Goal: Transaction & Acquisition: Purchase product/service

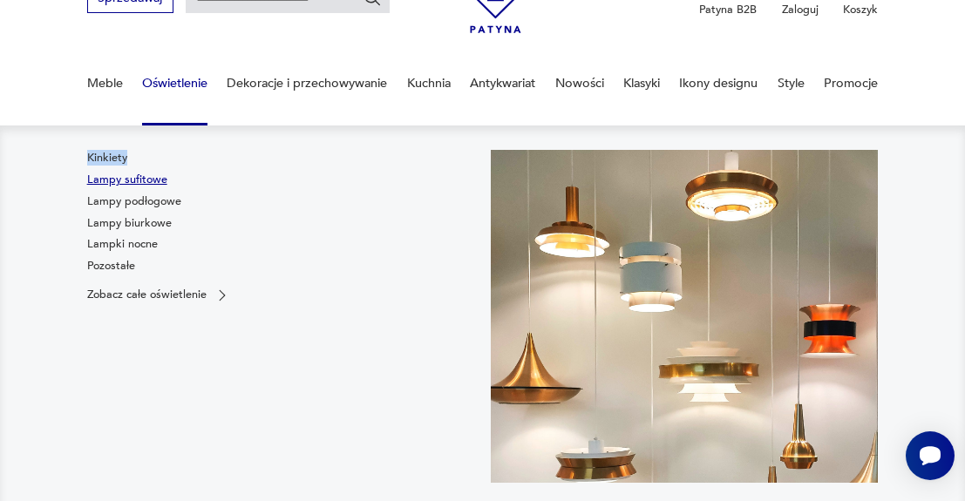
click at [112, 184] on link "Lampy sufitowe" at bounding box center [127, 180] width 80 height 16
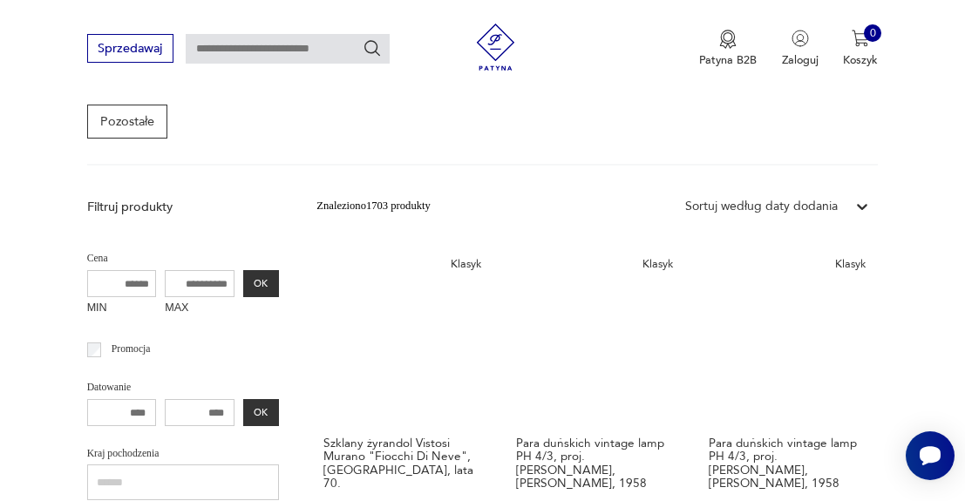
scroll to position [476, 0]
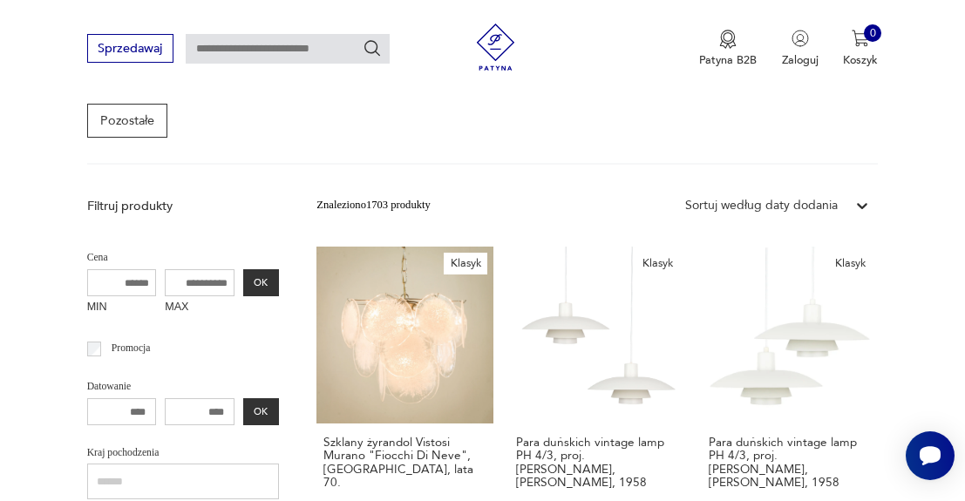
click at [168, 278] on input "MAX" at bounding box center [200, 283] width 70 height 28
click at [243, 279] on button "OK" at bounding box center [261, 283] width 36 height 28
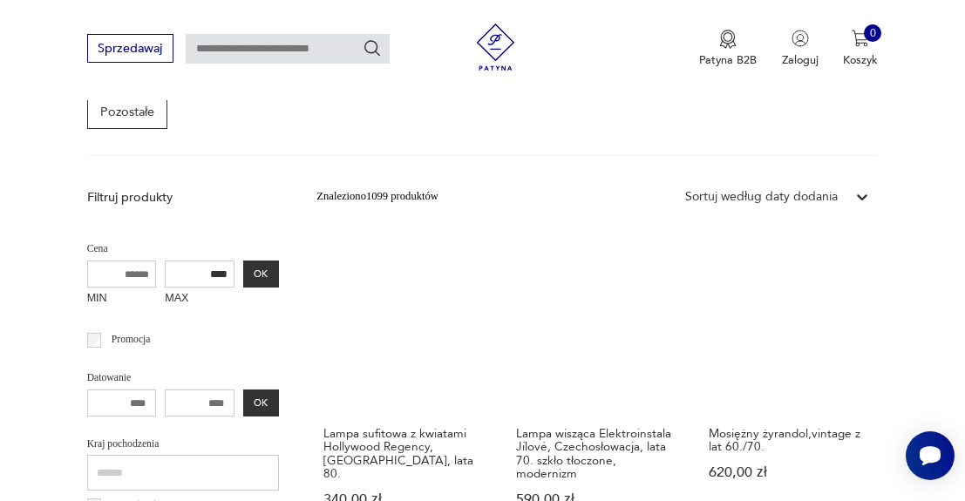
scroll to position [478, 0]
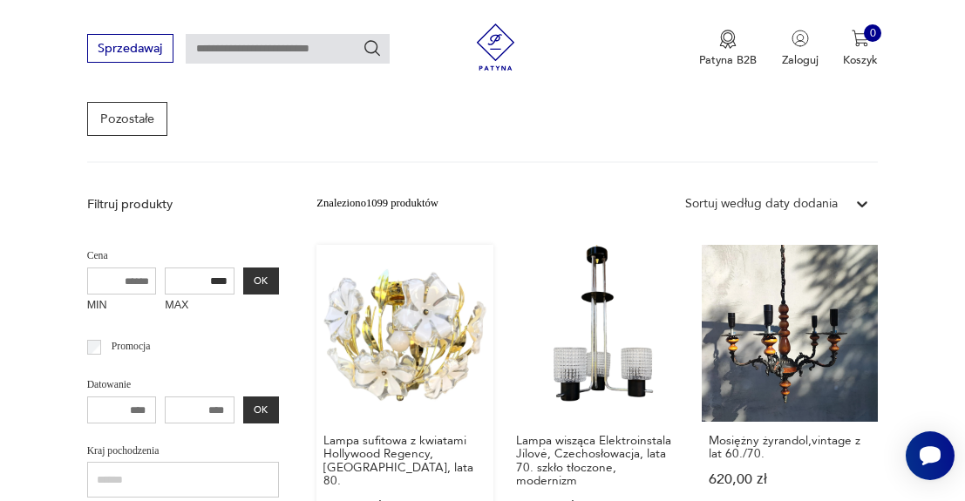
drag, startPoint x: 156, startPoint y: 272, endPoint x: 300, endPoint y: 272, distance: 143.9
type input "***"
click at [243, 272] on button "OK" at bounding box center [261, 282] width 36 height 28
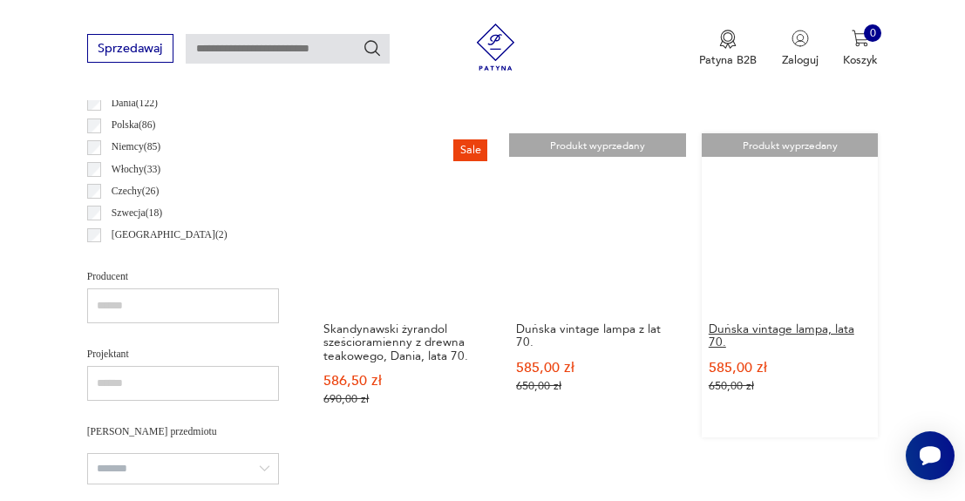
scroll to position [781, 0]
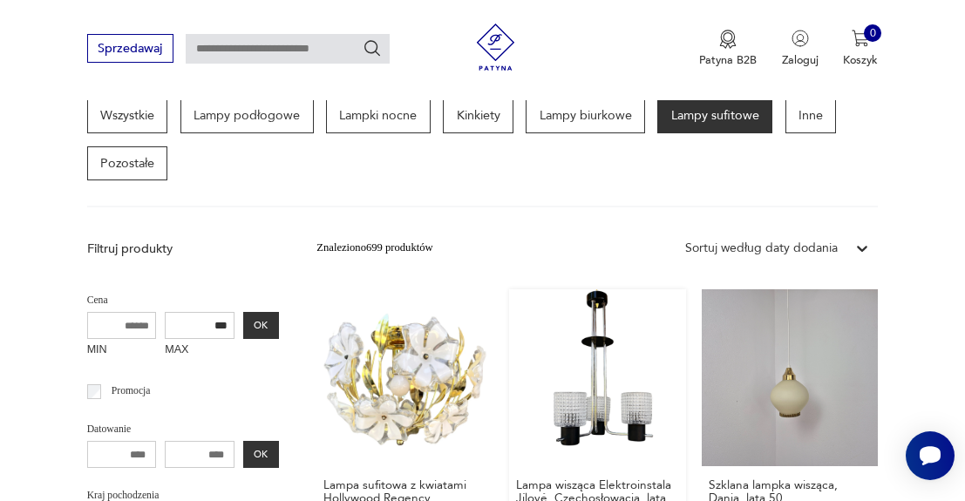
scroll to position [438, 0]
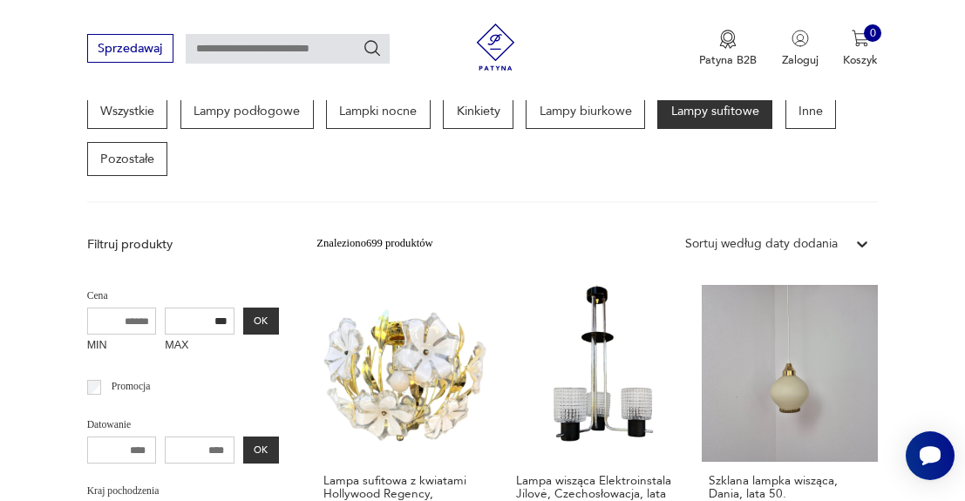
click at [805, 228] on div "Sortuj według daty dodania" at bounding box center [777, 243] width 201 height 31
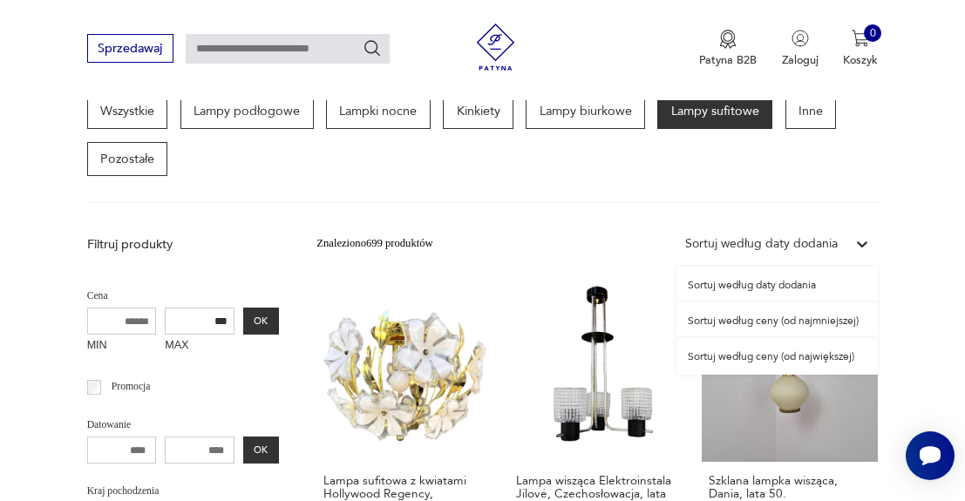
click at [788, 319] on div "Sortuj według ceny (od najmniejszej)" at bounding box center [777, 321] width 201 height 36
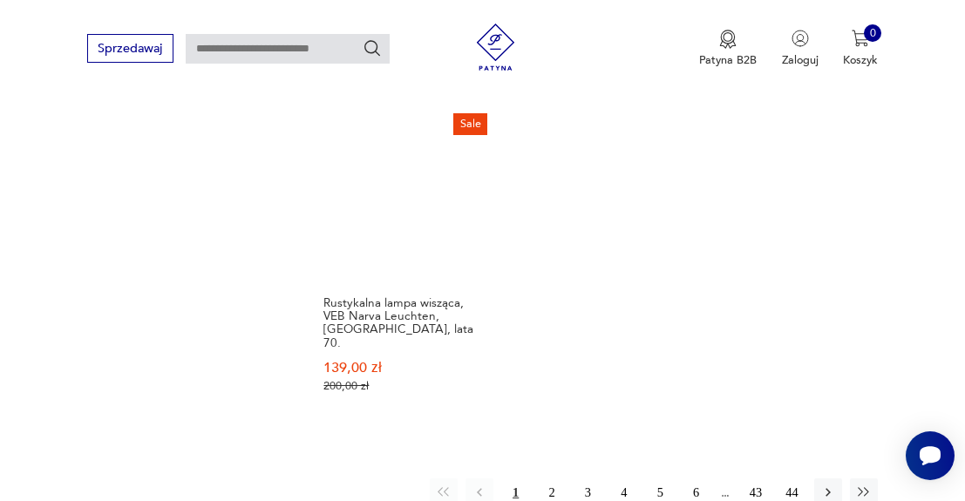
scroll to position [2312, 0]
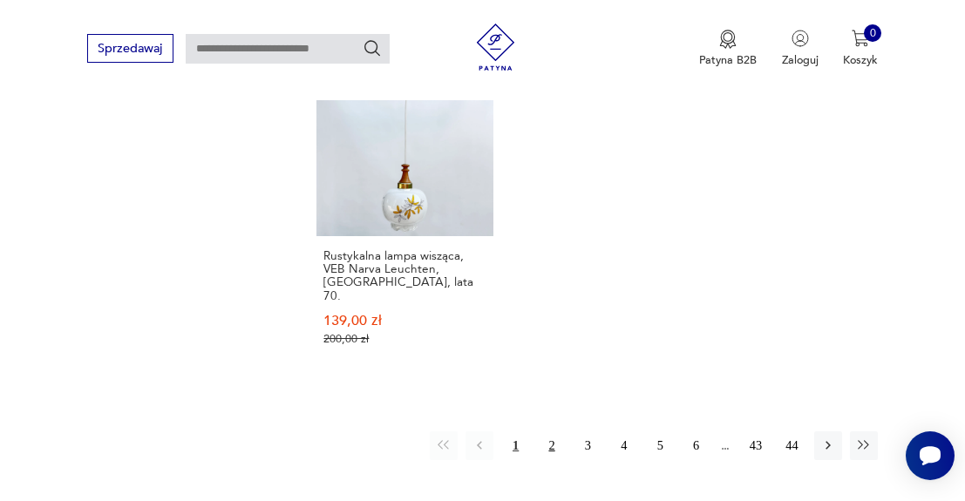
click at [557, 432] on button "2" at bounding box center [552, 446] width 28 height 28
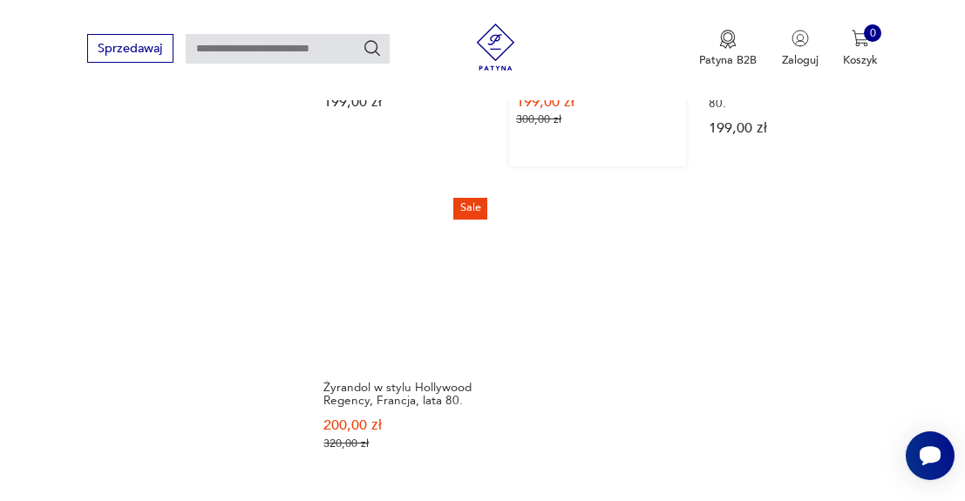
scroll to position [2320, 0]
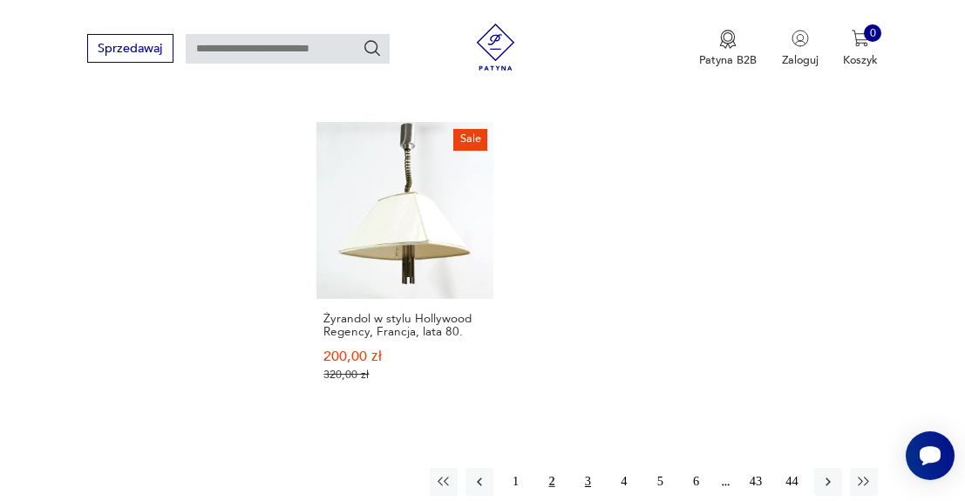
click at [585, 468] on button "3" at bounding box center [588, 482] width 28 height 28
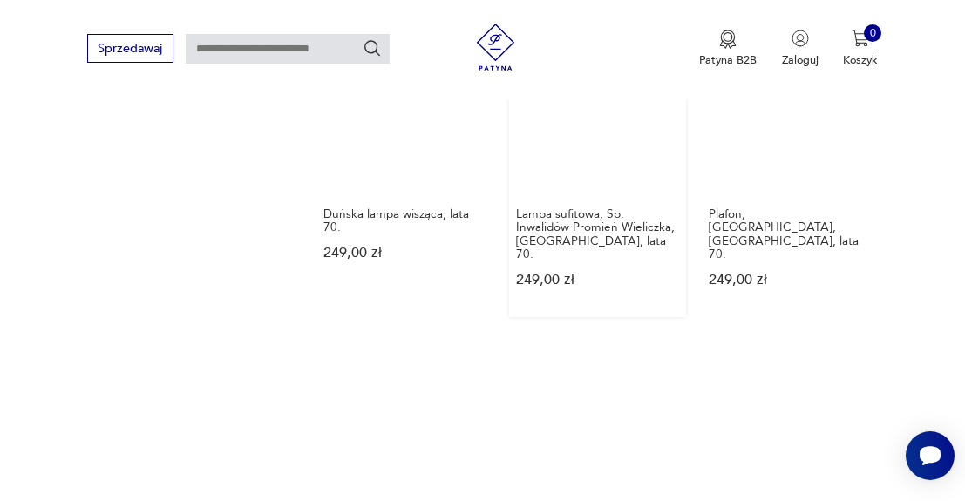
scroll to position [2281, 0]
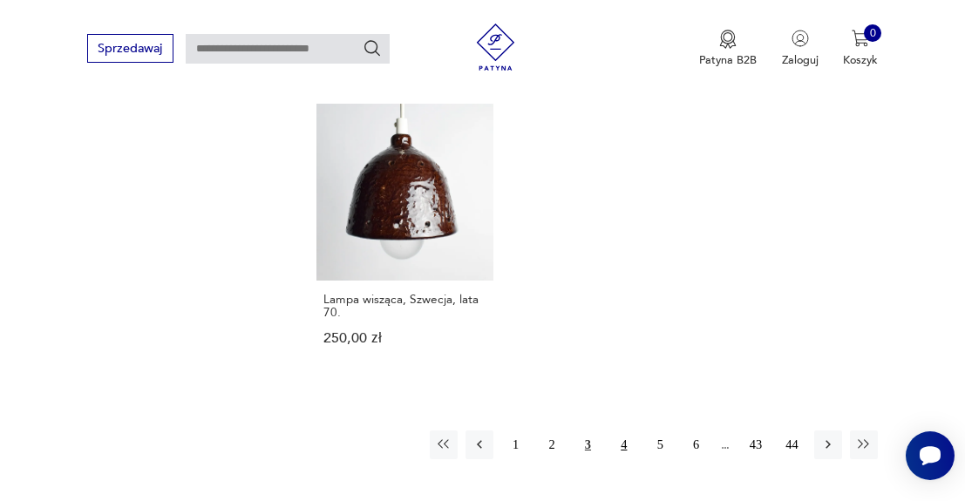
click at [617, 431] on button "4" at bounding box center [624, 445] width 28 height 28
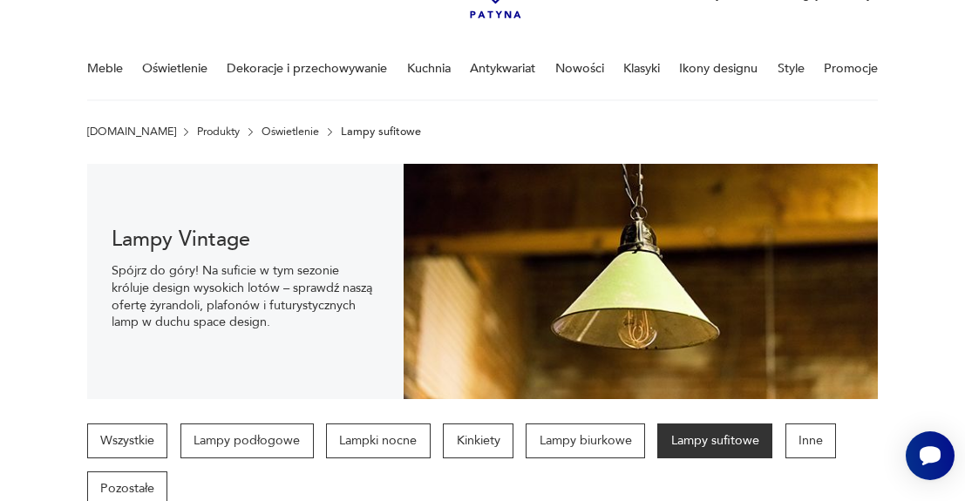
scroll to position [313, 0]
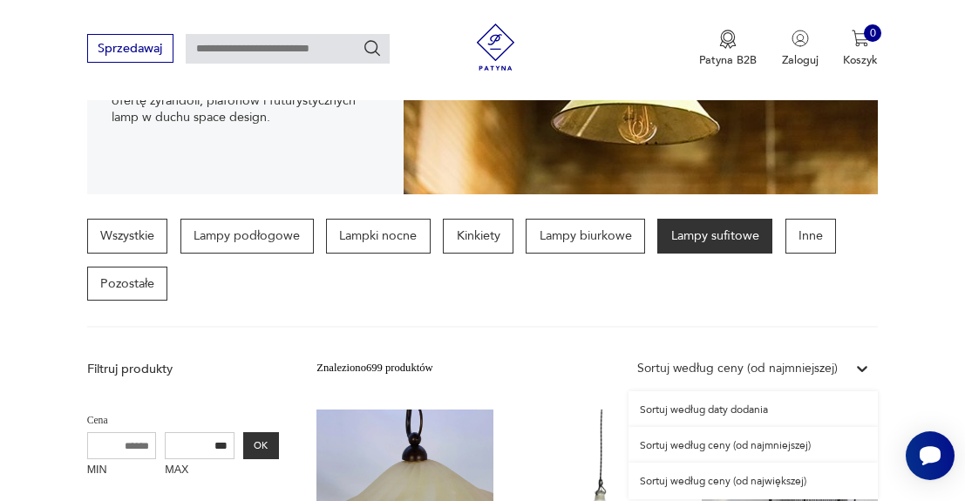
click at [780, 360] on div "Sortuj według ceny (od najmniejszej)" at bounding box center [737, 368] width 201 height 17
click at [728, 475] on div "Sortuj według ceny (od największej)" at bounding box center [753, 481] width 249 height 36
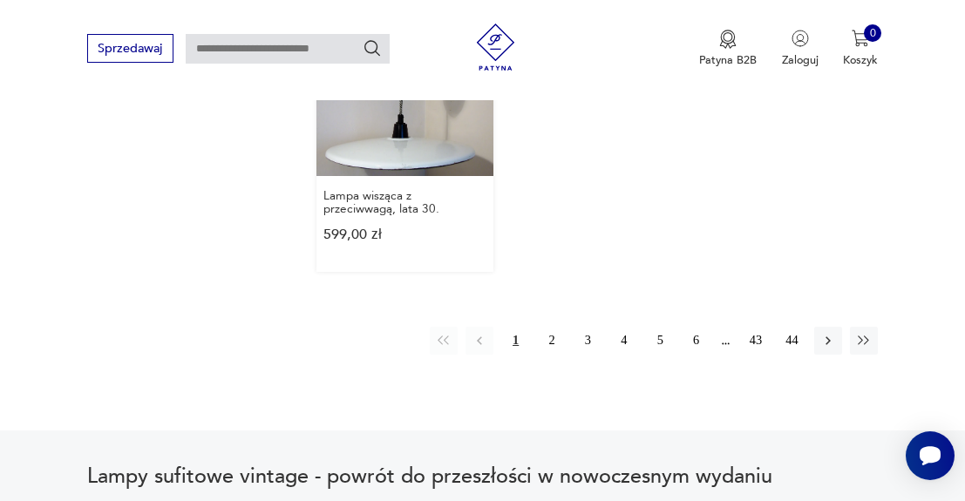
scroll to position [2284, 0]
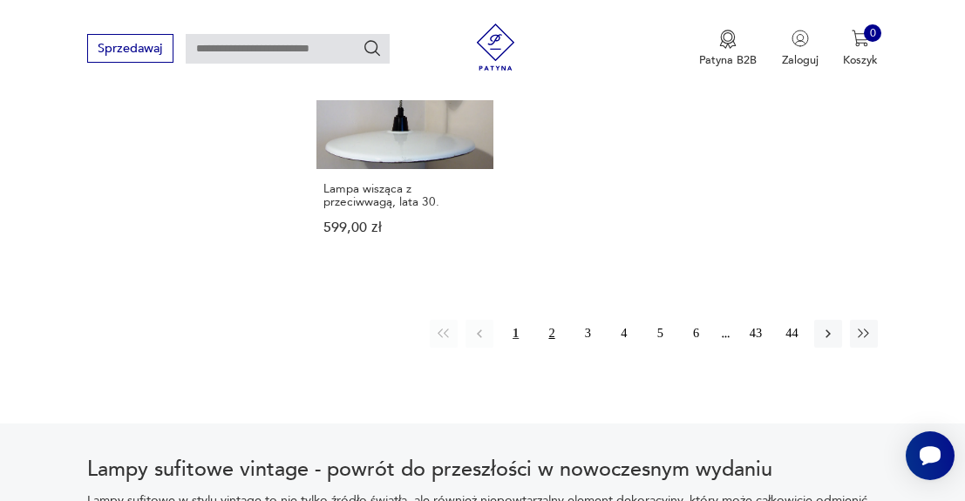
click at [543, 332] on button "2" at bounding box center [552, 334] width 28 height 28
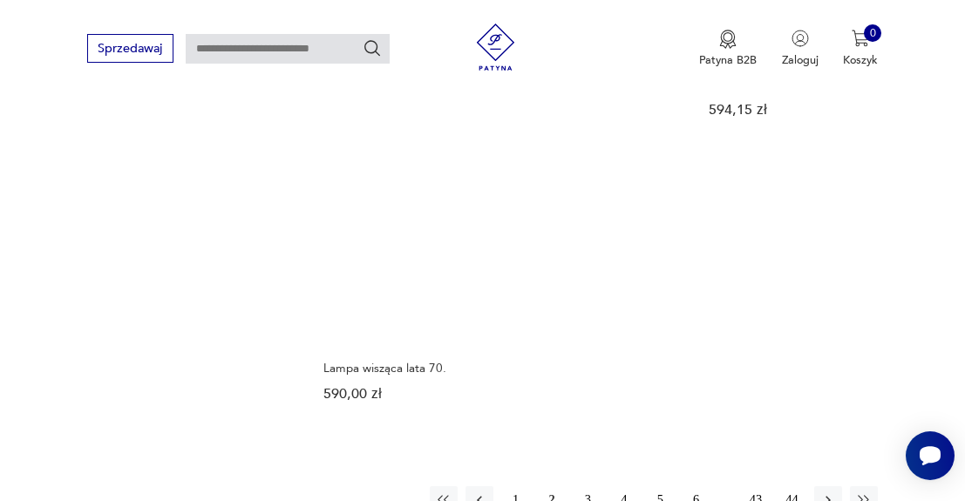
scroll to position [2257, 0]
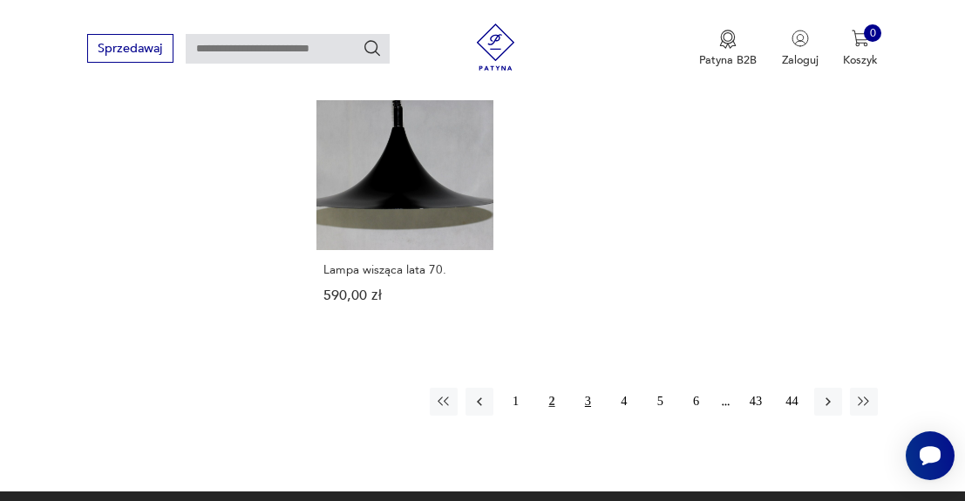
click at [591, 388] on button "3" at bounding box center [588, 402] width 28 height 28
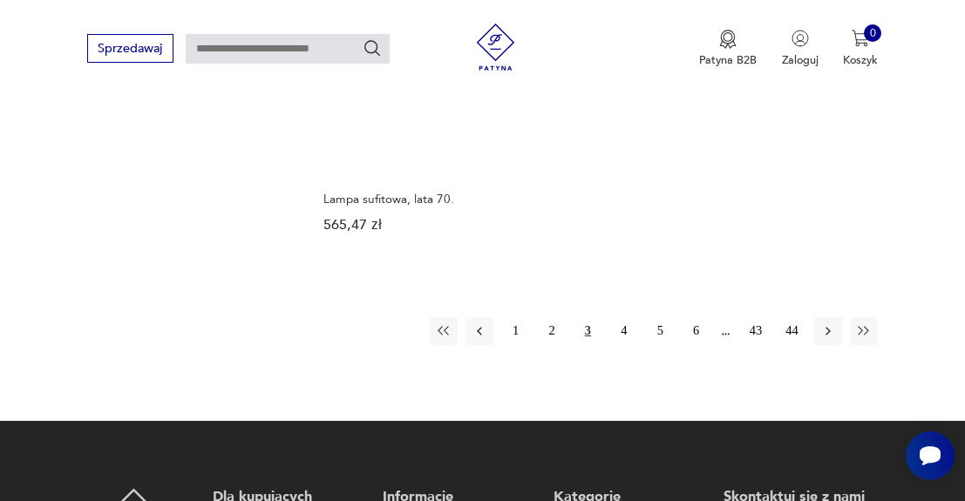
scroll to position [2352, 0]
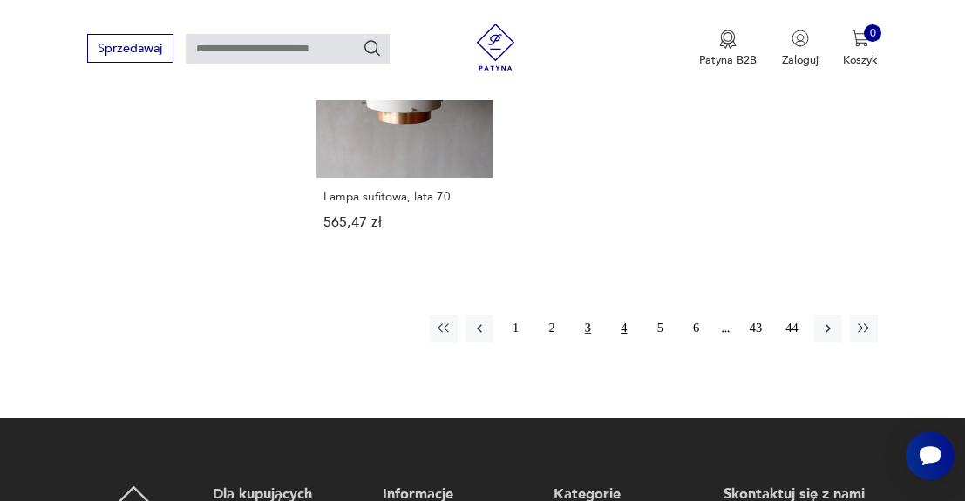
click at [628, 328] on button "4" at bounding box center [624, 329] width 28 height 28
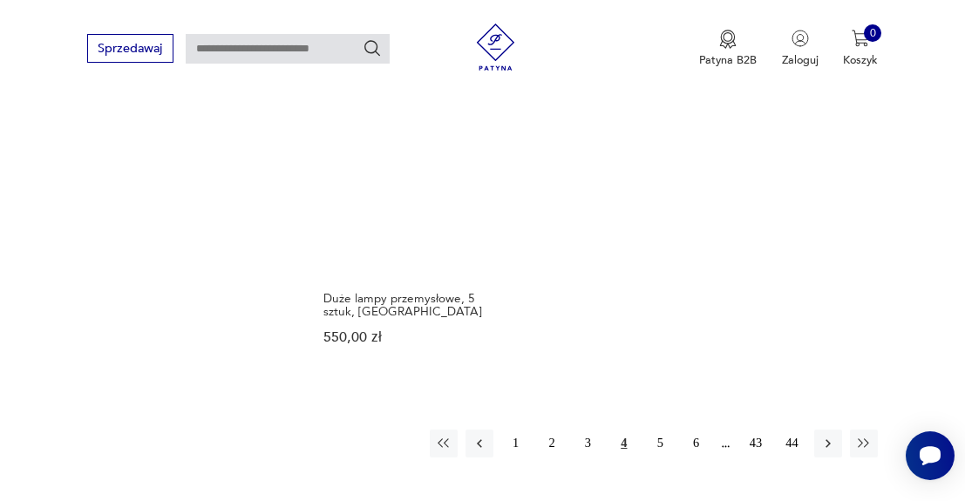
scroll to position [2270, 0]
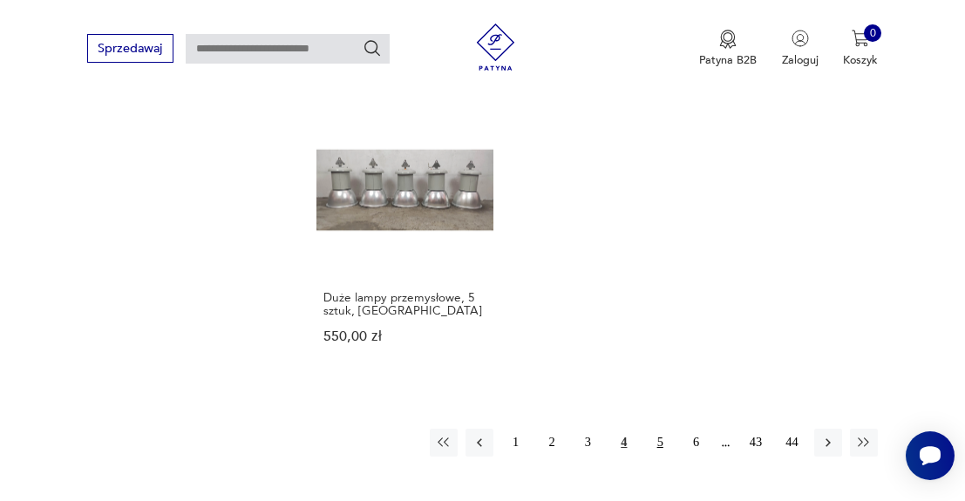
click at [653, 432] on button "5" at bounding box center [660, 443] width 28 height 28
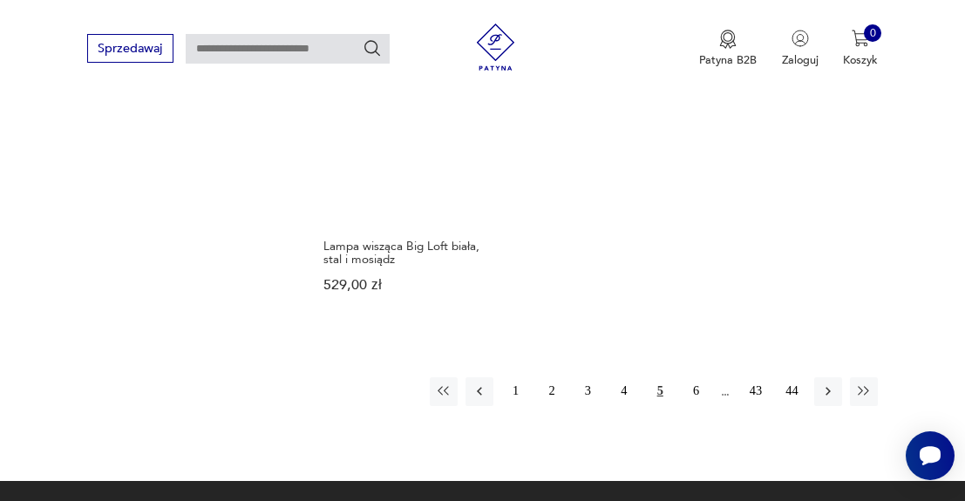
scroll to position [2185, 0]
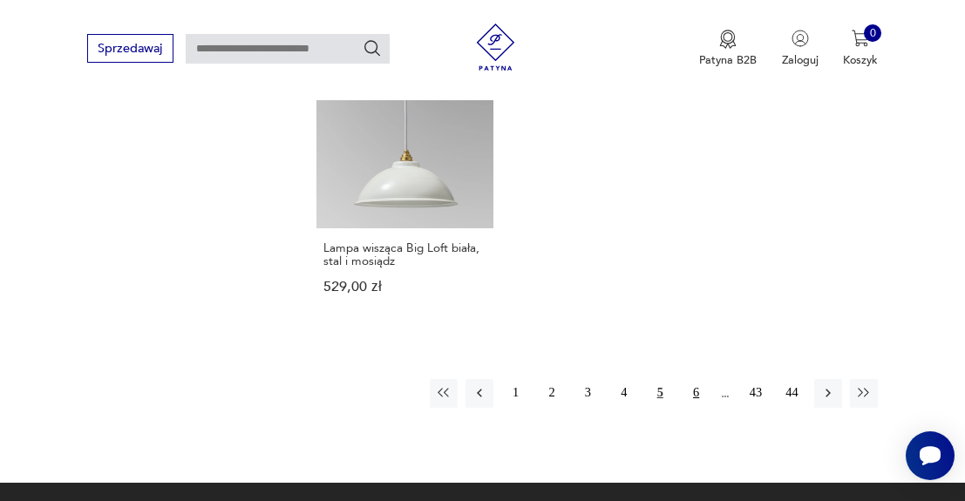
click at [690, 407] on button "6" at bounding box center [696, 393] width 28 height 28
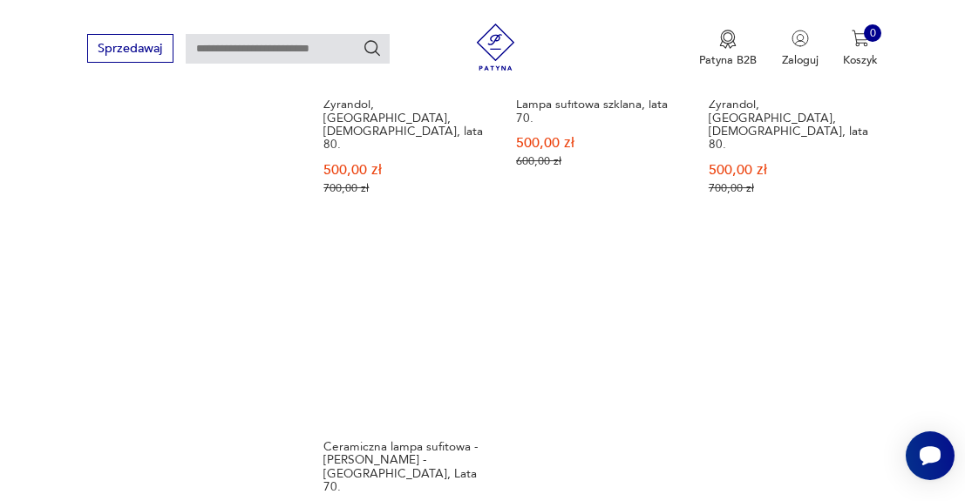
scroll to position [2230, 0]
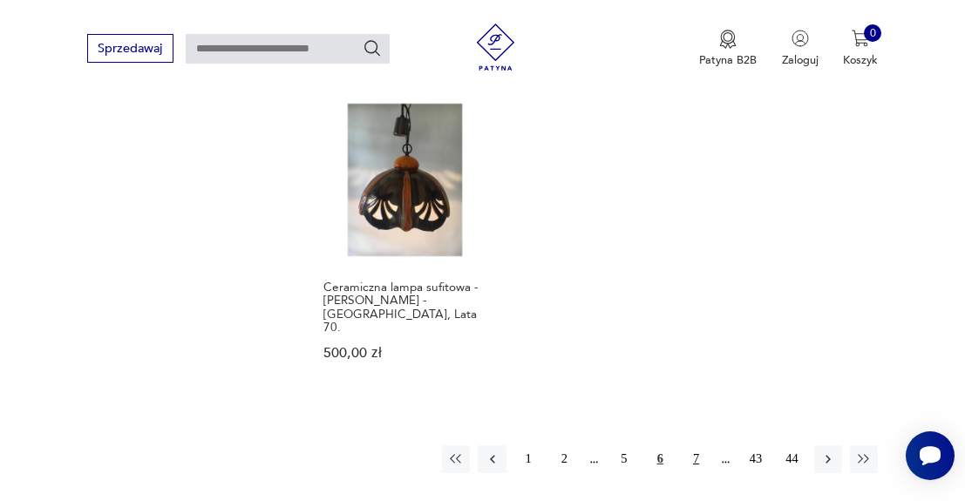
click at [696, 446] on button "7" at bounding box center [696, 460] width 28 height 28
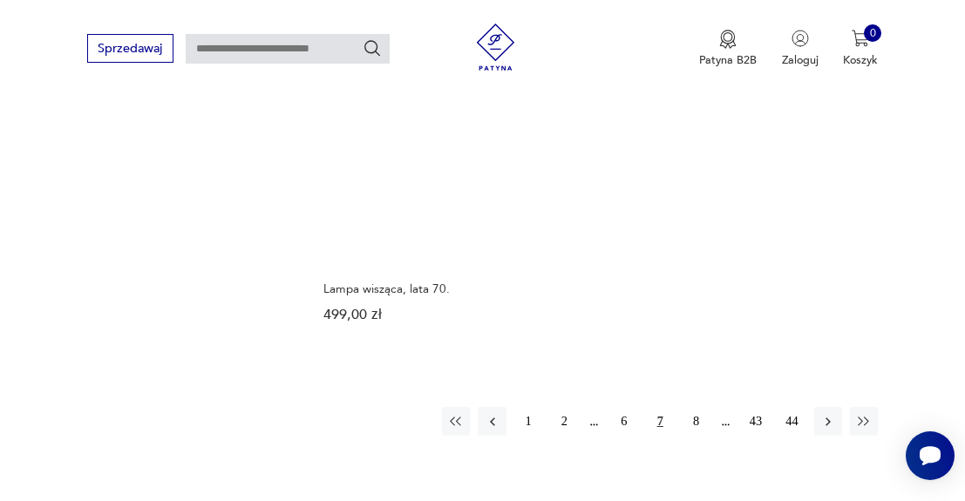
scroll to position [2175, 0]
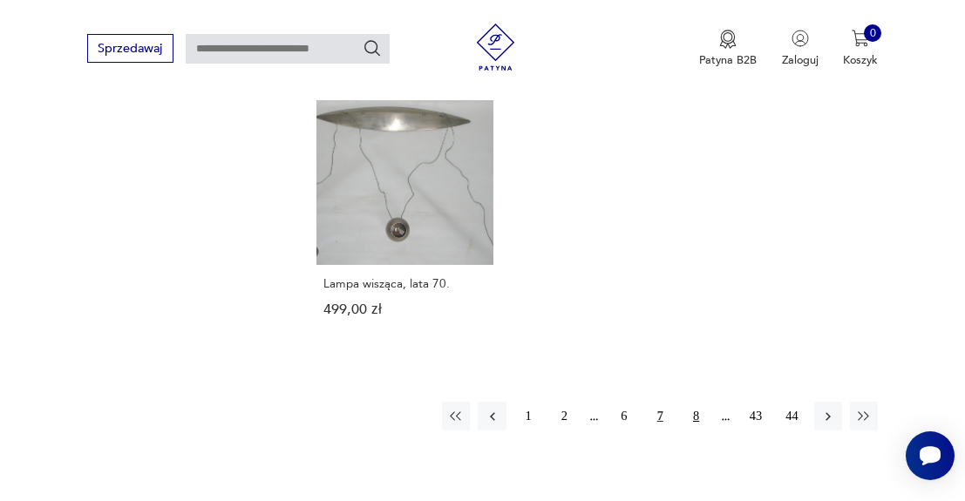
click at [695, 430] on button "8" at bounding box center [696, 416] width 28 height 28
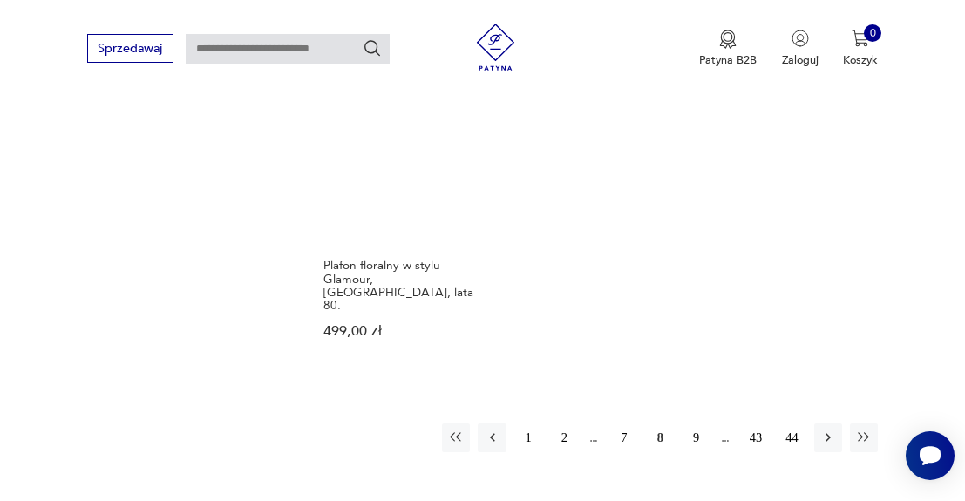
scroll to position [2235, 0]
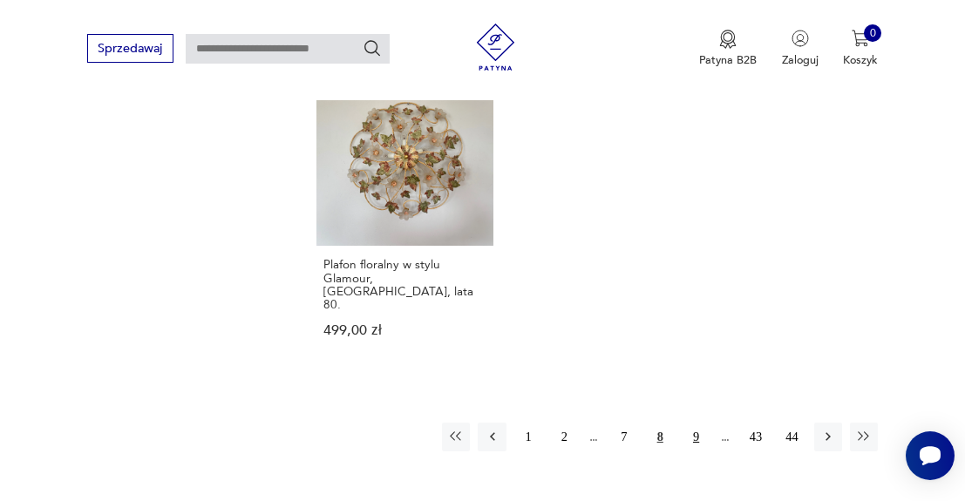
click at [703, 423] on button "9" at bounding box center [696, 437] width 28 height 28
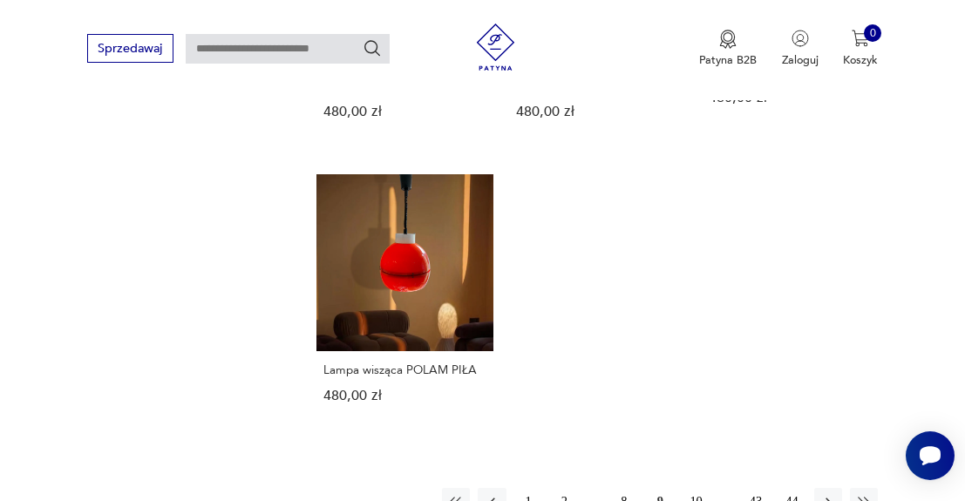
scroll to position [2155, 0]
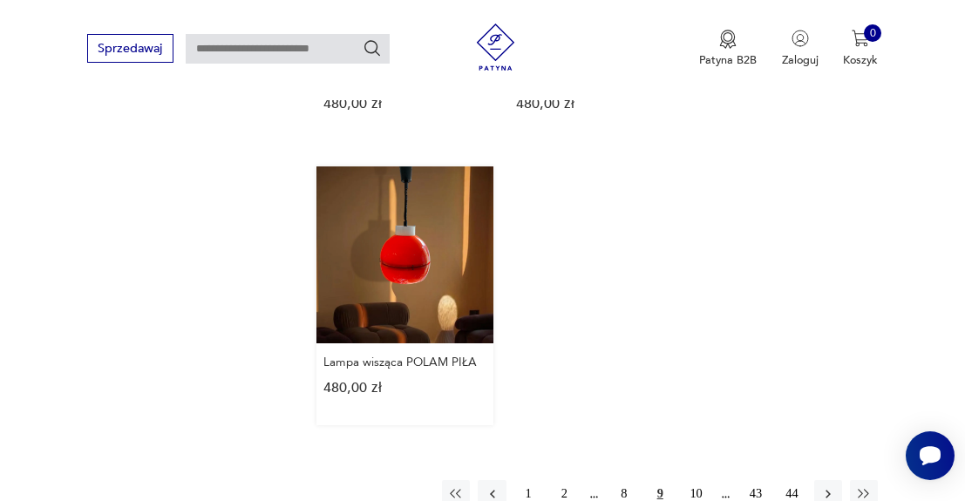
click at [421, 304] on link "Lampa wisząca POLAM PIŁA 480,00 zł" at bounding box center [405, 296] width 177 height 259
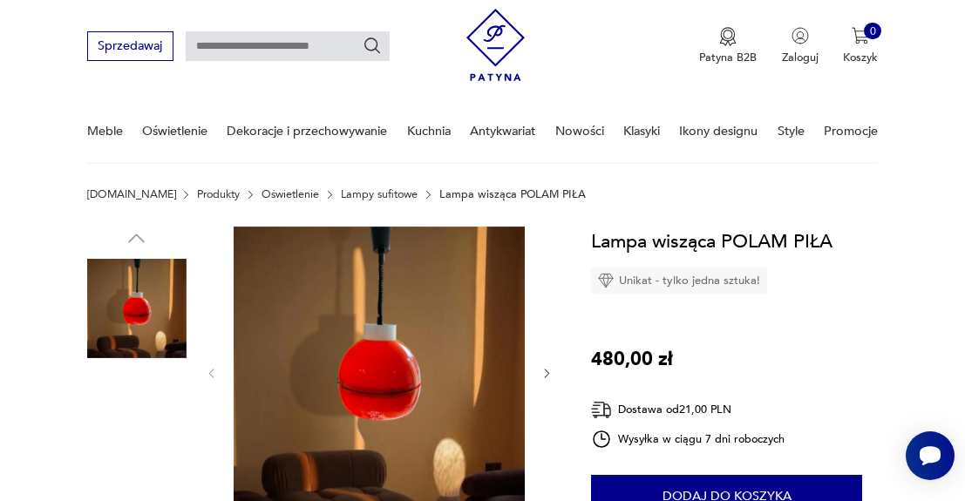
scroll to position [174, 0]
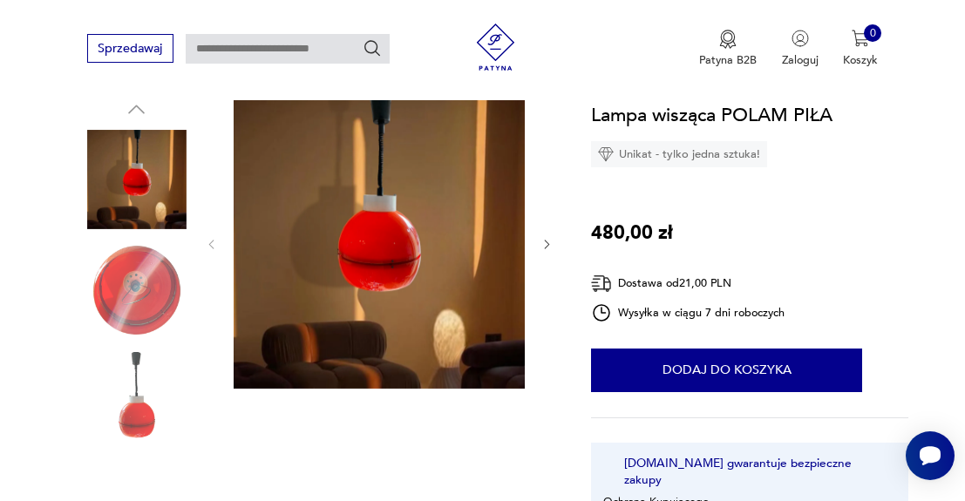
click at [147, 289] on img at bounding box center [136, 290] width 99 height 99
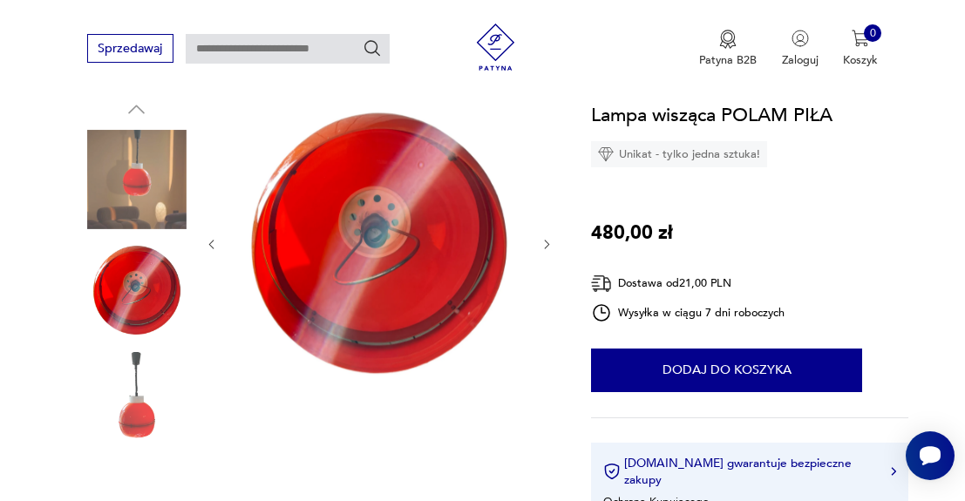
click at [141, 409] on img at bounding box center [136, 401] width 99 height 99
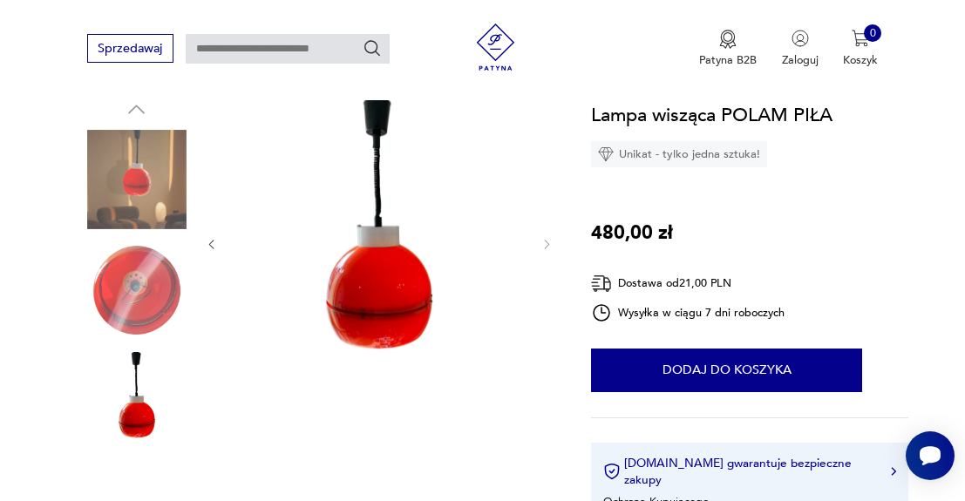
click at [154, 146] on img at bounding box center [136, 179] width 99 height 99
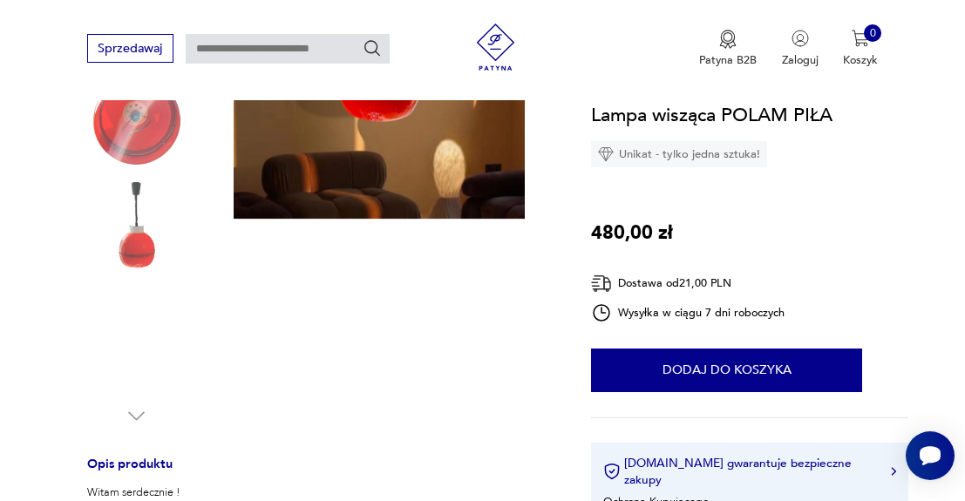
scroll to position [552, 0]
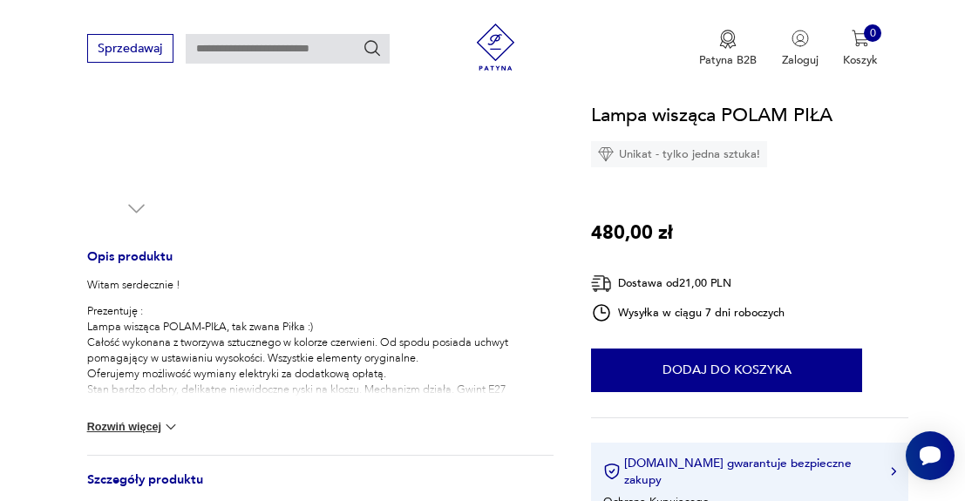
click at [327, 333] on p "Prezentuję : Lampa wisząca POLAM-PIŁA, tak zwana Piłka :) Całość wykonana z two…" at bounding box center [320, 350] width 467 height 94
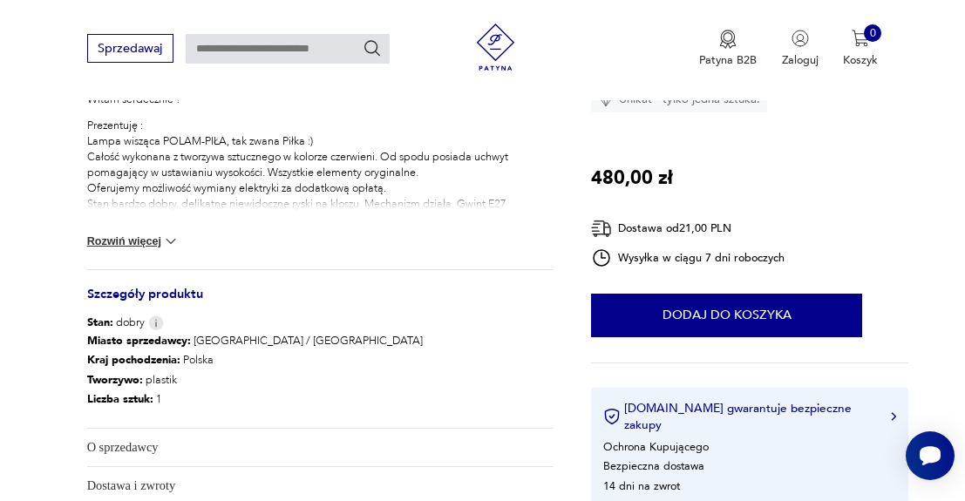
scroll to position [810, 0]
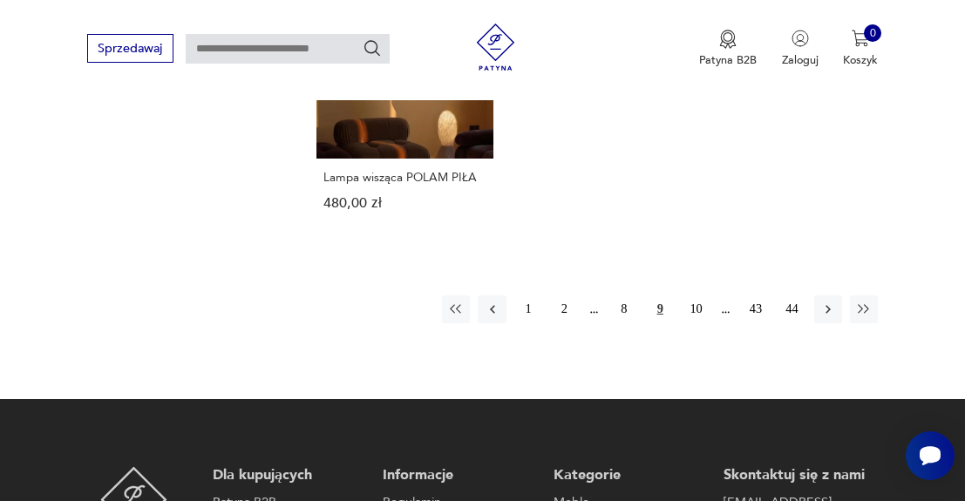
scroll to position [2342, 0]
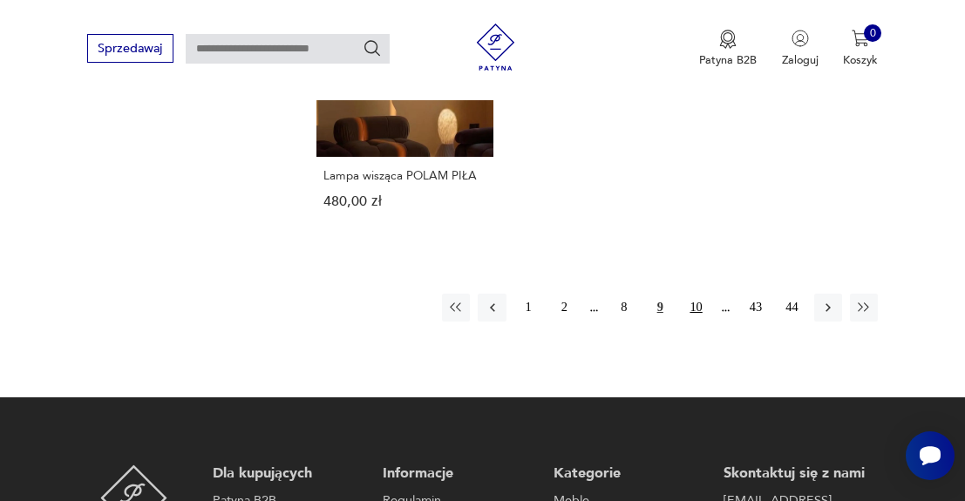
click at [696, 308] on button "10" at bounding box center [696, 308] width 28 height 28
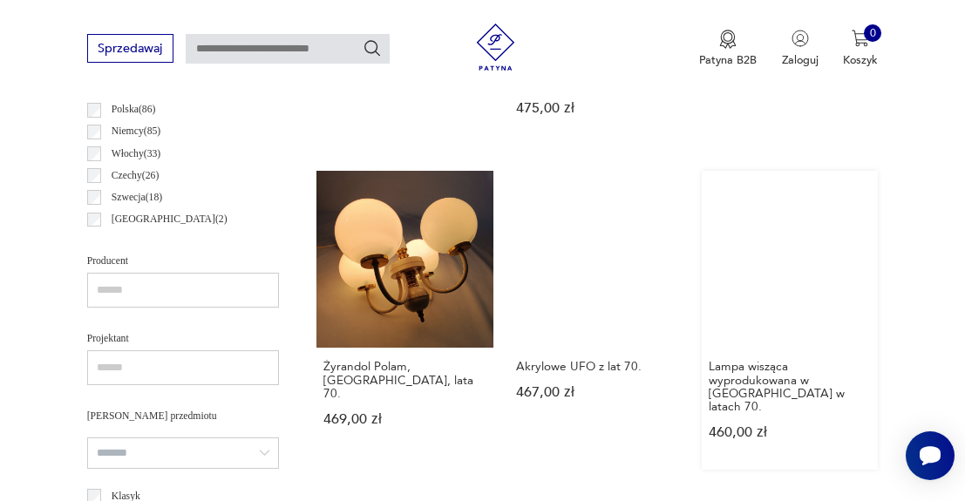
scroll to position [1193, 0]
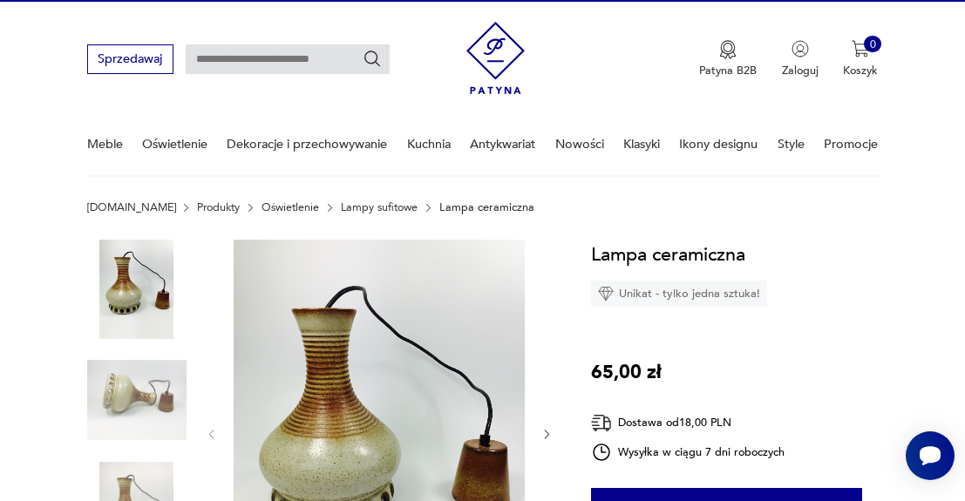
scroll to position [65, 0]
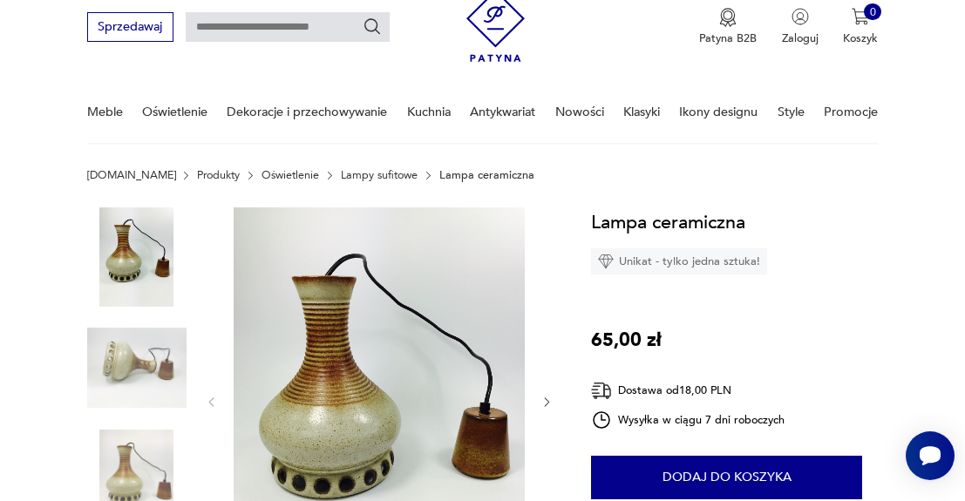
click at [247, 28] on input "text" at bounding box center [288, 27] width 204 height 30
type input "******"
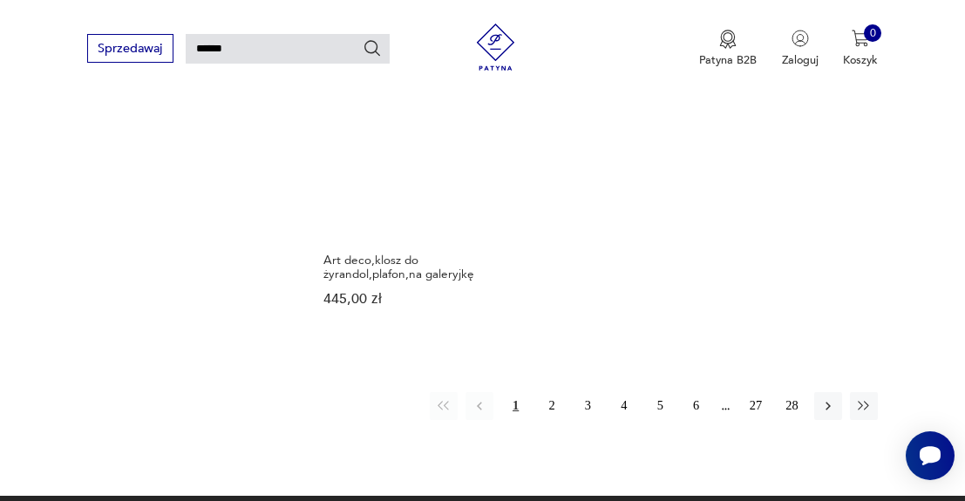
scroll to position [1906, 0]
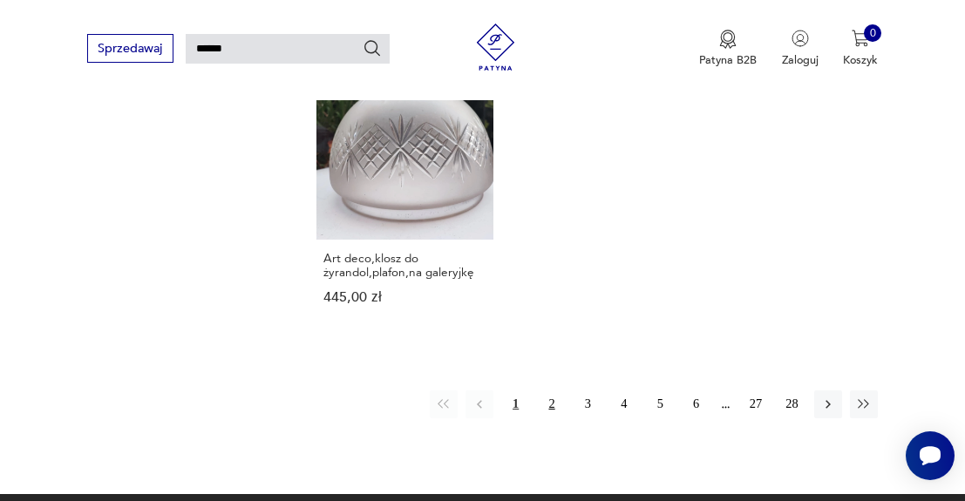
click at [553, 419] on button "2" at bounding box center [552, 405] width 28 height 28
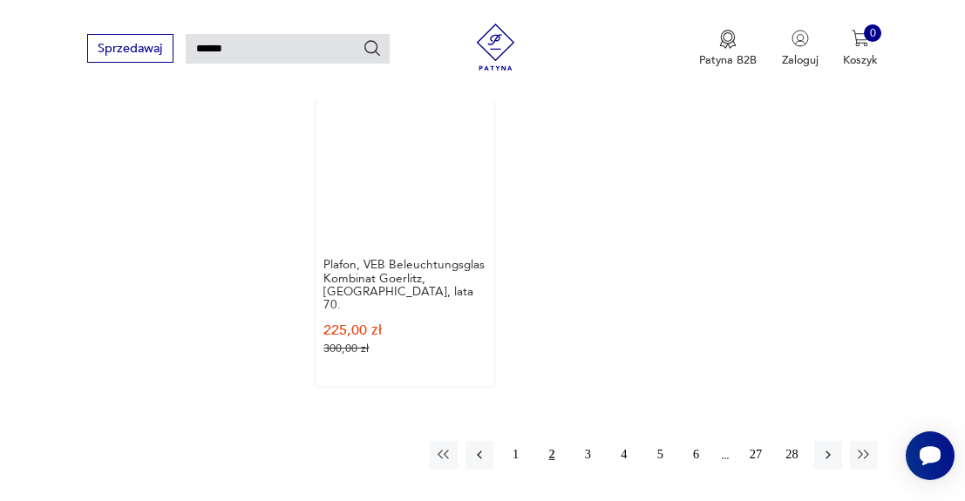
scroll to position [1936, 0]
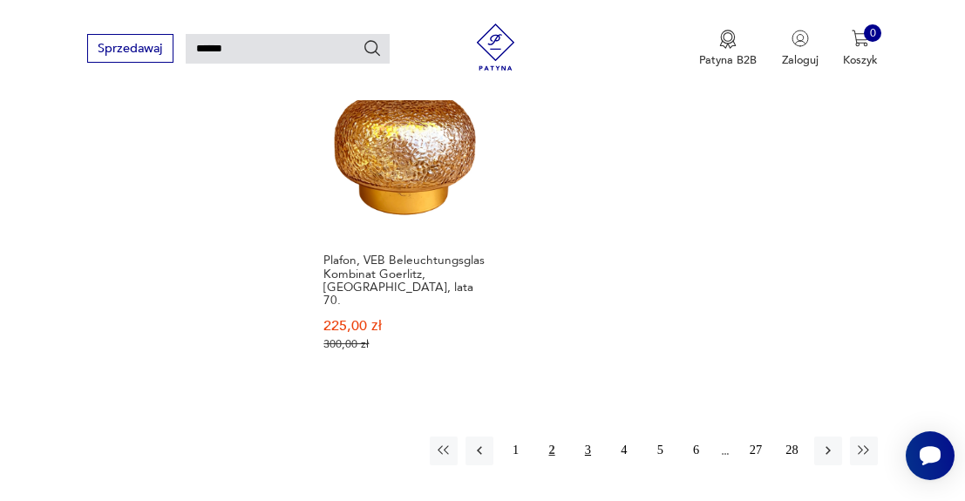
click at [587, 437] on button "3" at bounding box center [588, 451] width 28 height 28
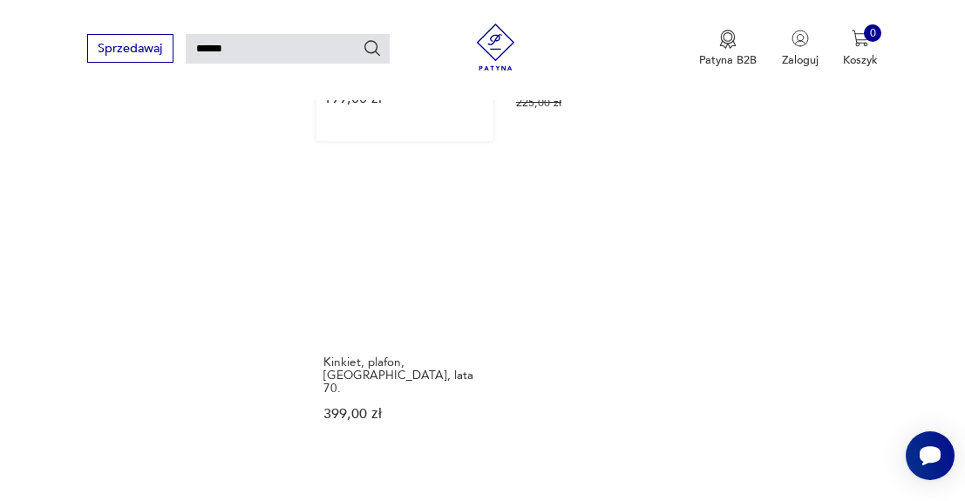
scroll to position [1834, 0]
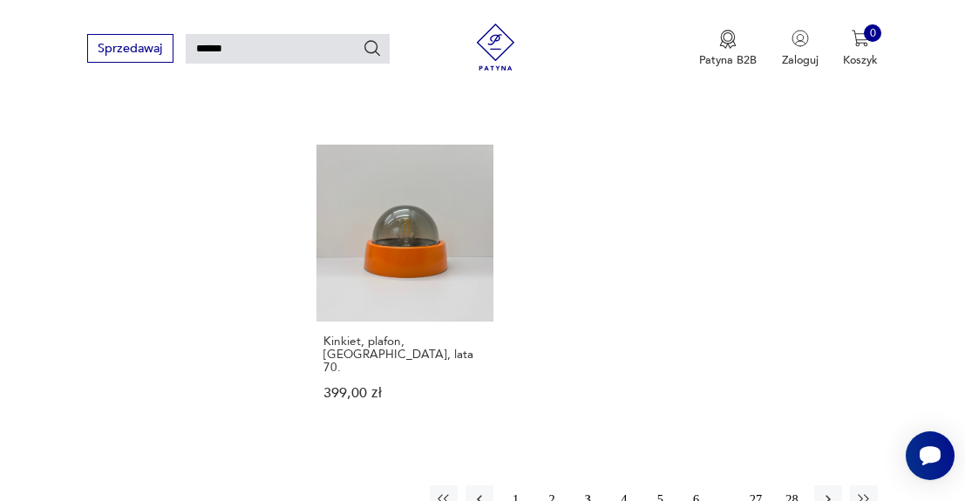
click at [625, 486] on button "4" at bounding box center [624, 500] width 28 height 28
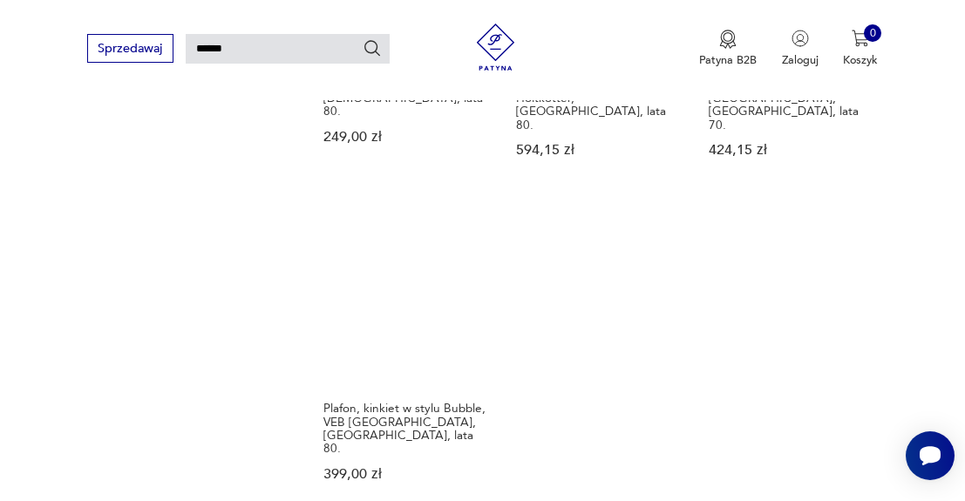
scroll to position [1790, 0]
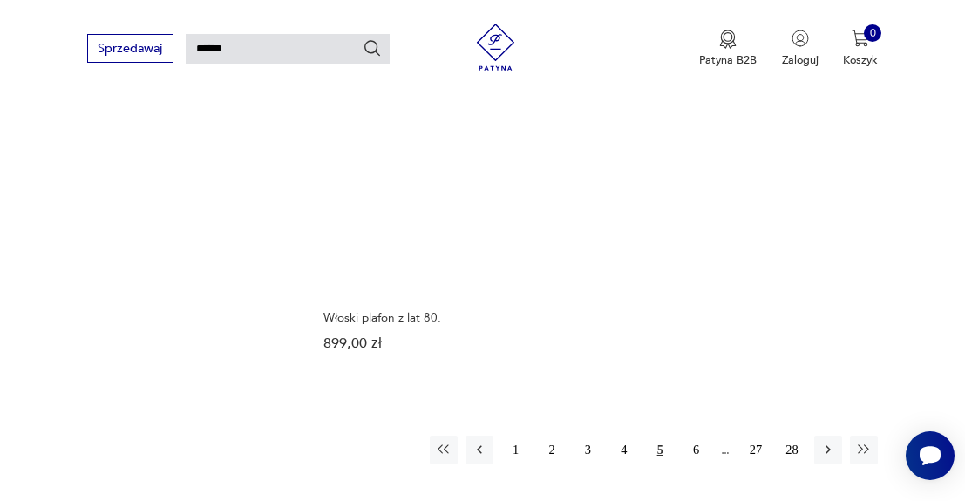
scroll to position [1903, 0]
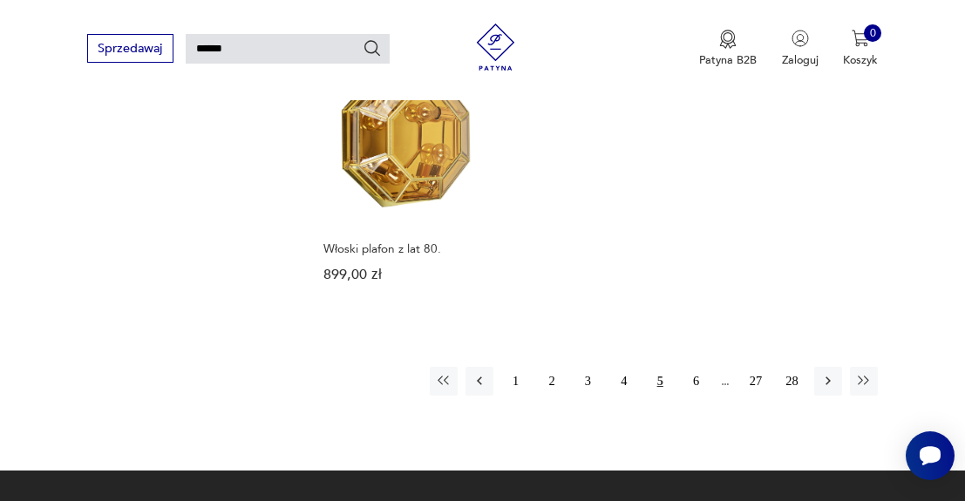
drag, startPoint x: 859, startPoint y: 351, endPoint x: 710, endPoint y: 443, distance: 175.0
click at [834, 373] on icon "button" at bounding box center [828, 381] width 16 height 16
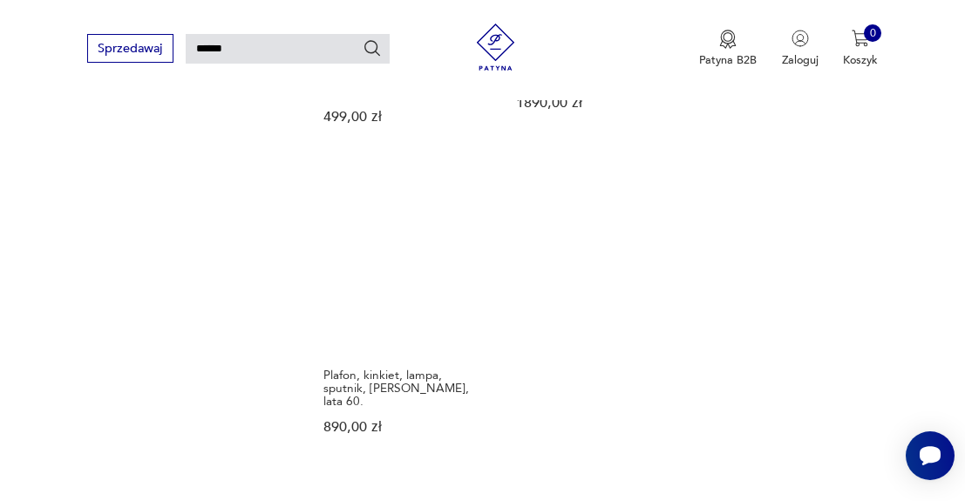
scroll to position [1883, 0]
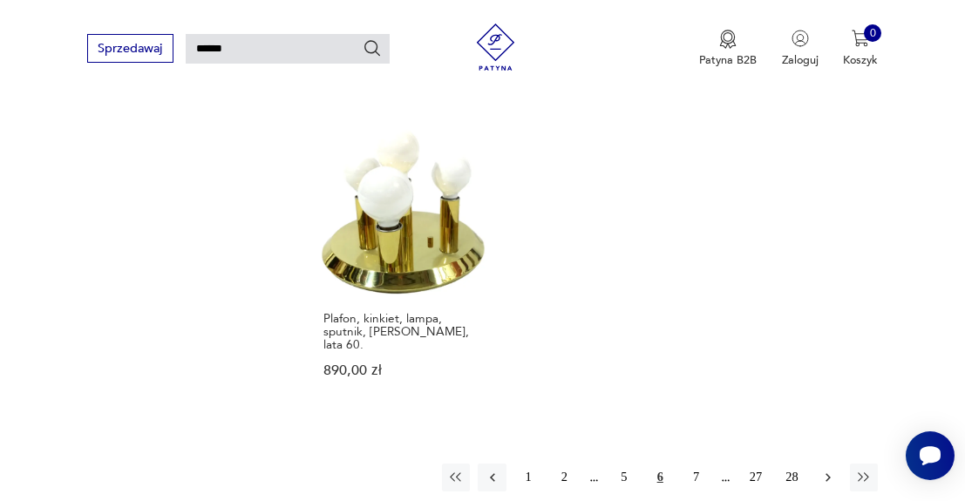
click at [834, 470] on icon "button" at bounding box center [828, 478] width 16 height 16
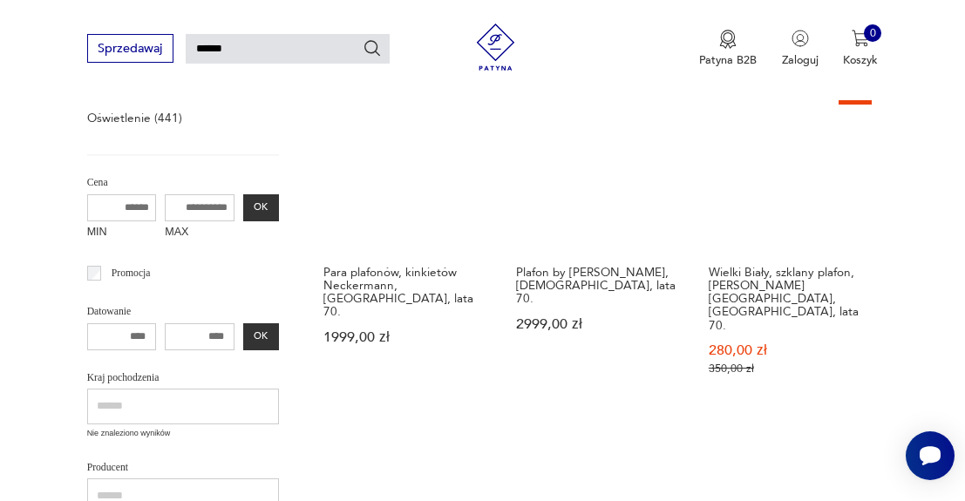
scroll to position [300, 0]
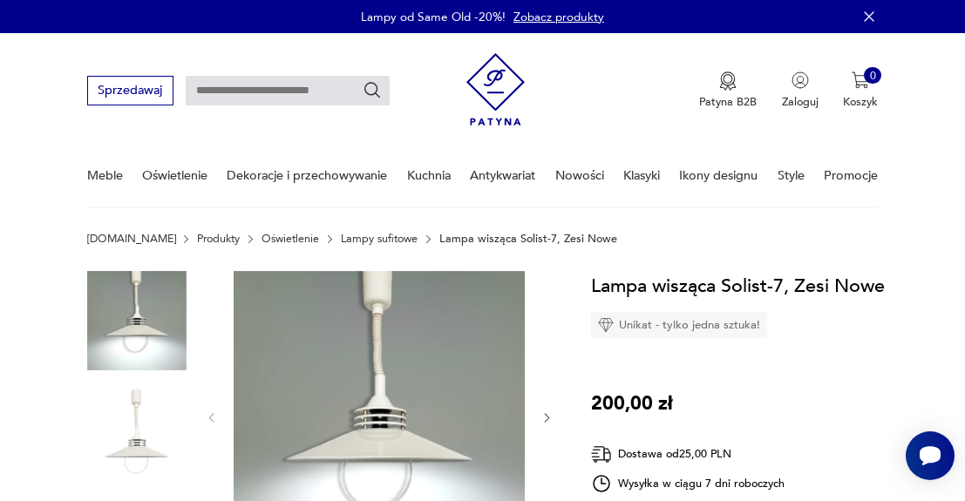
scroll to position [99, 0]
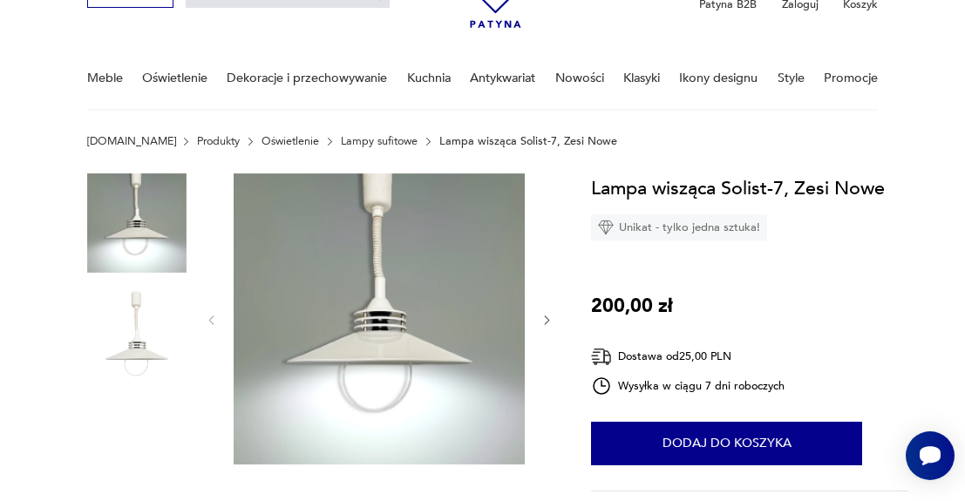
click at [117, 315] on img at bounding box center [136, 333] width 99 height 99
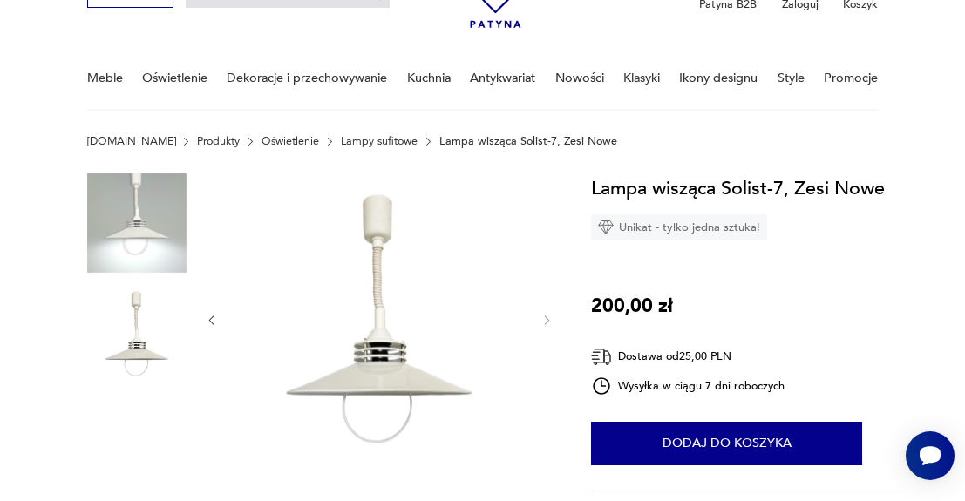
scroll to position [509, 0]
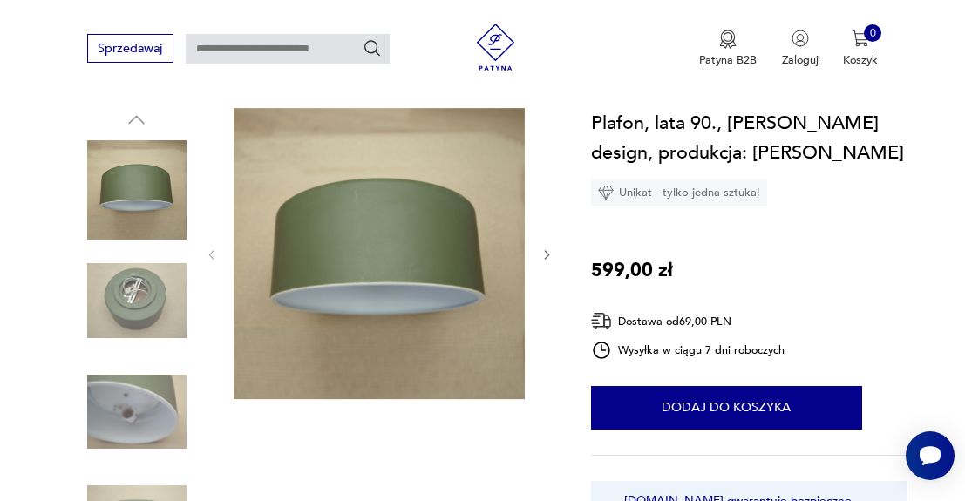
click at [133, 291] on img at bounding box center [136, 300] width 99 height 99
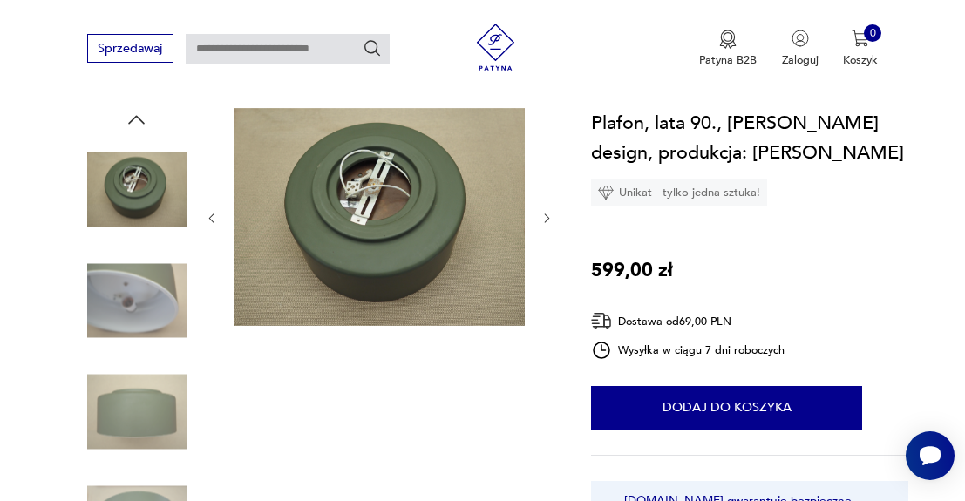
click at [133, 332] on img at bounding box center [136, 300] width 99 height 99
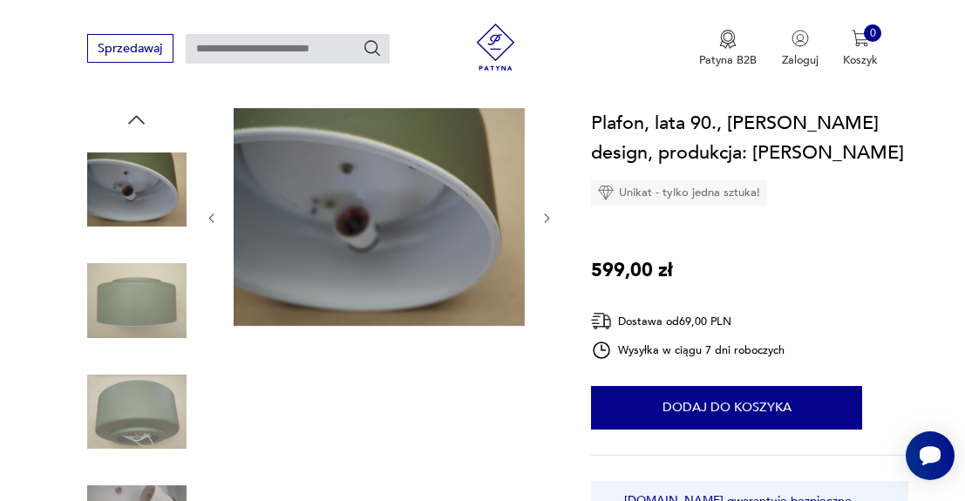
click at [132, 371] on img at bounding box center [136, 412] width 99 height 99
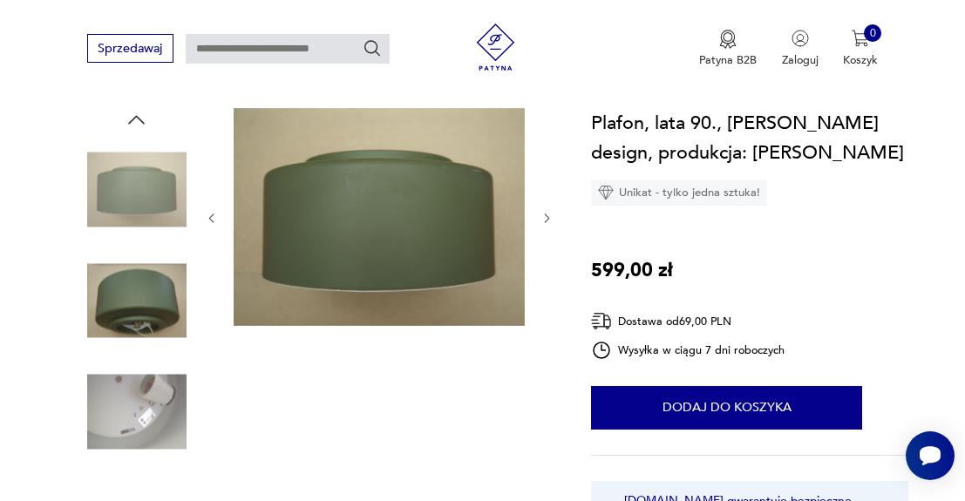
click at [126, 411] on img at bounding box center [136, 412] width 99 height 99
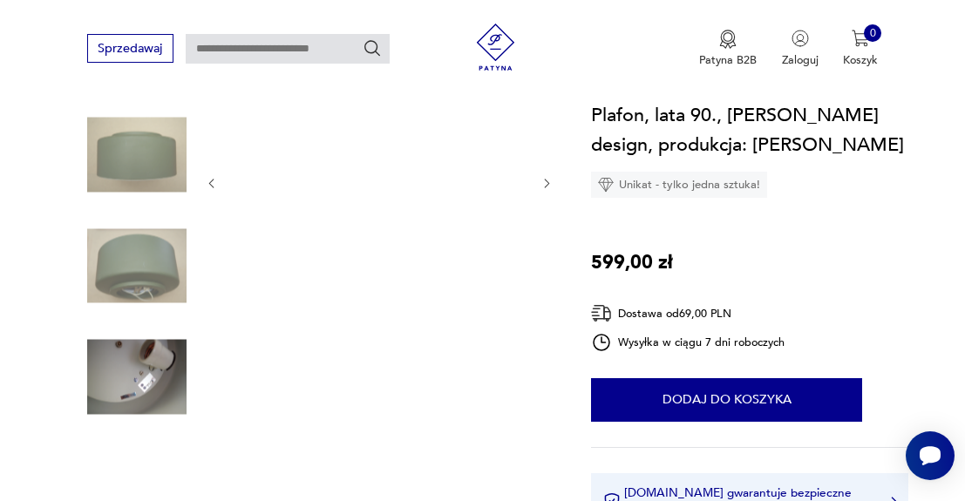
scroll to position [214, 0]
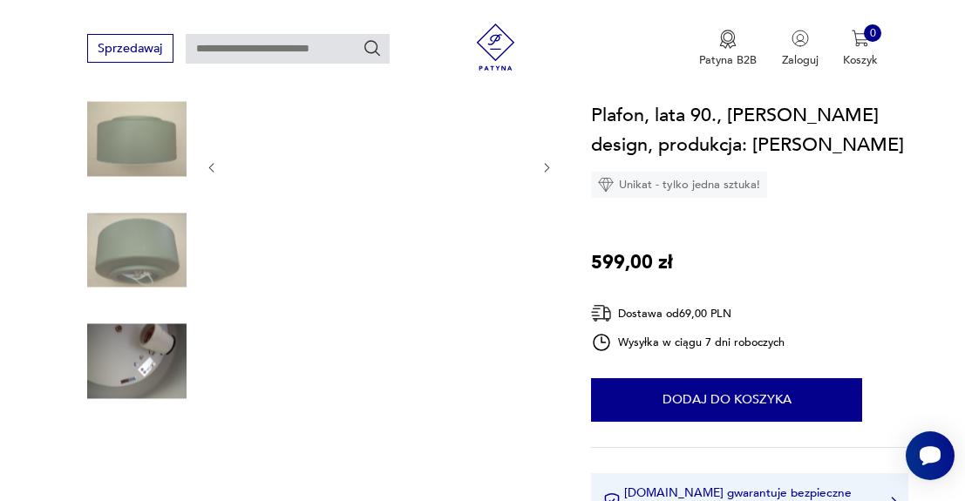
click at [122, 439] on img at bounding box center [136, 472] width 99 height 99
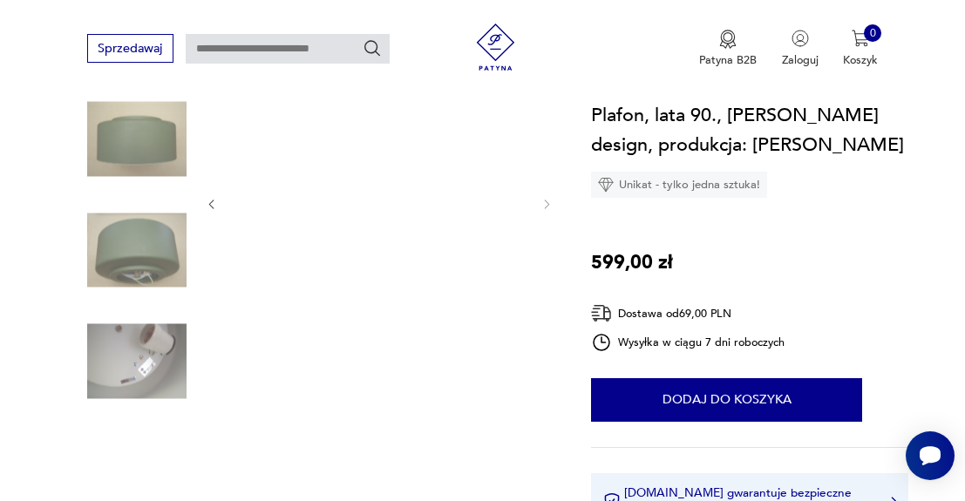
click at [119, 467] on img at bounding box center [136, 472] width 99 height 99
